Goal: Navigation & Orientation: Find specific page/section

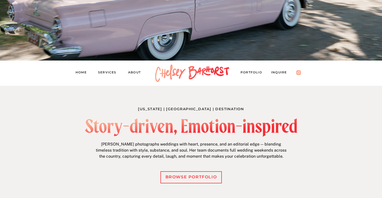
scroll to position [153, 0]
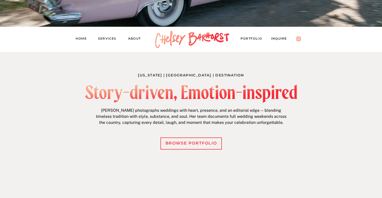
click at [102, 37] on nav "Services" at bounding box center [109, 39] width 23 height 7
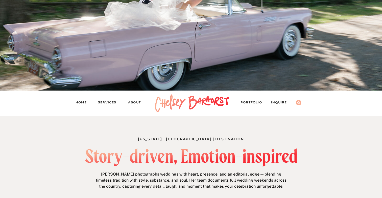
scroll to position [93, 0]
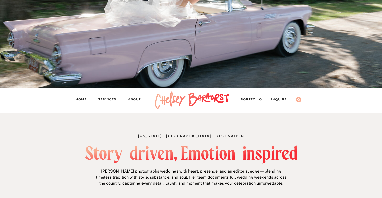
click at [256, 99] on nav "PORTFOLIO" at bounding box center [254, 100] width 26 height 7
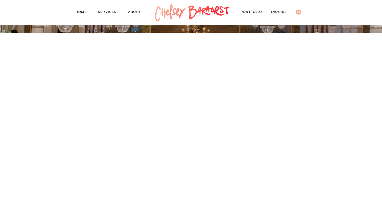
scroll to position [779, 0]
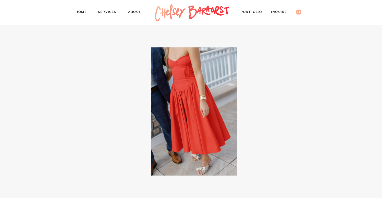
scroll to position [2381, 0]
